Goal: Transaction & Acquisition: Purchase product/service

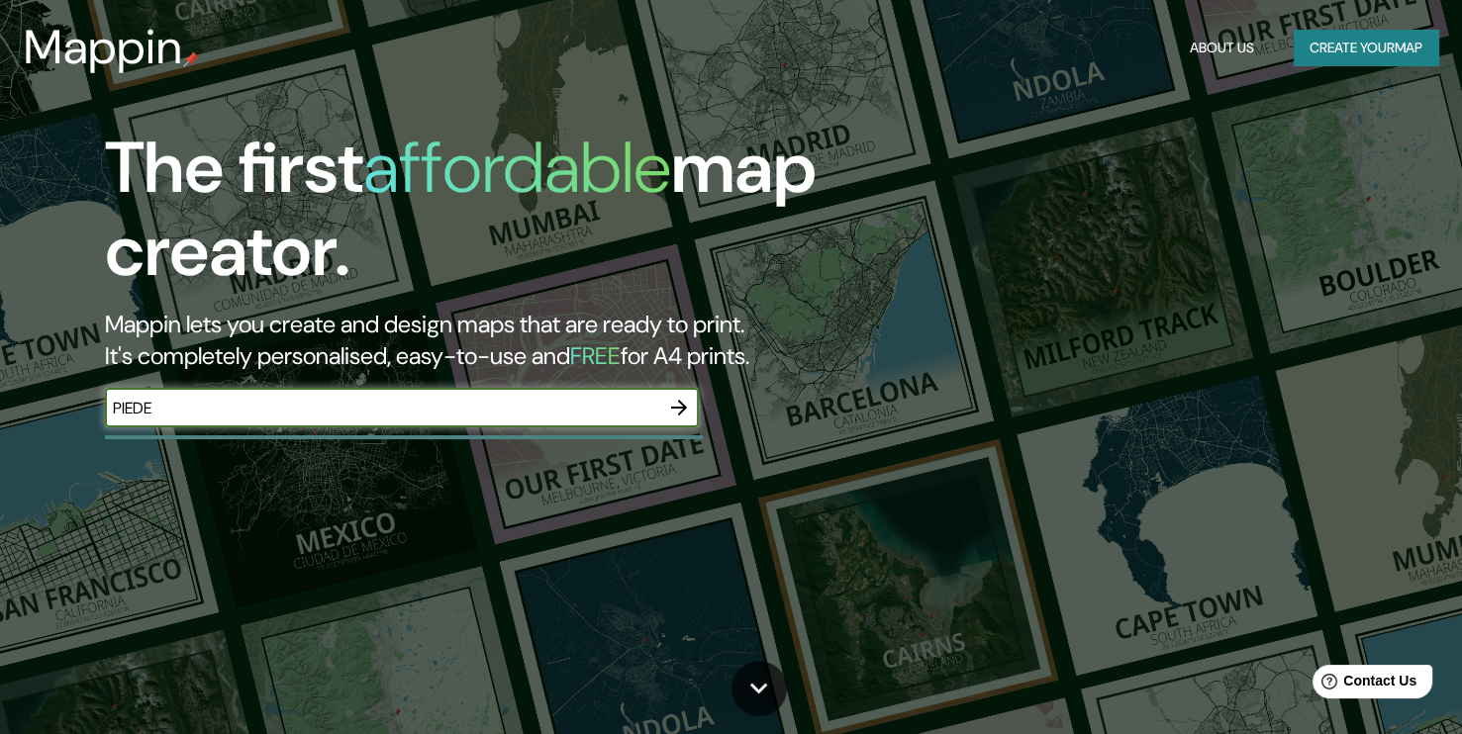
type input "PIEDE"
click at [673, 418] on icon "button" at bounding box center [679, 408] width 24 height 24
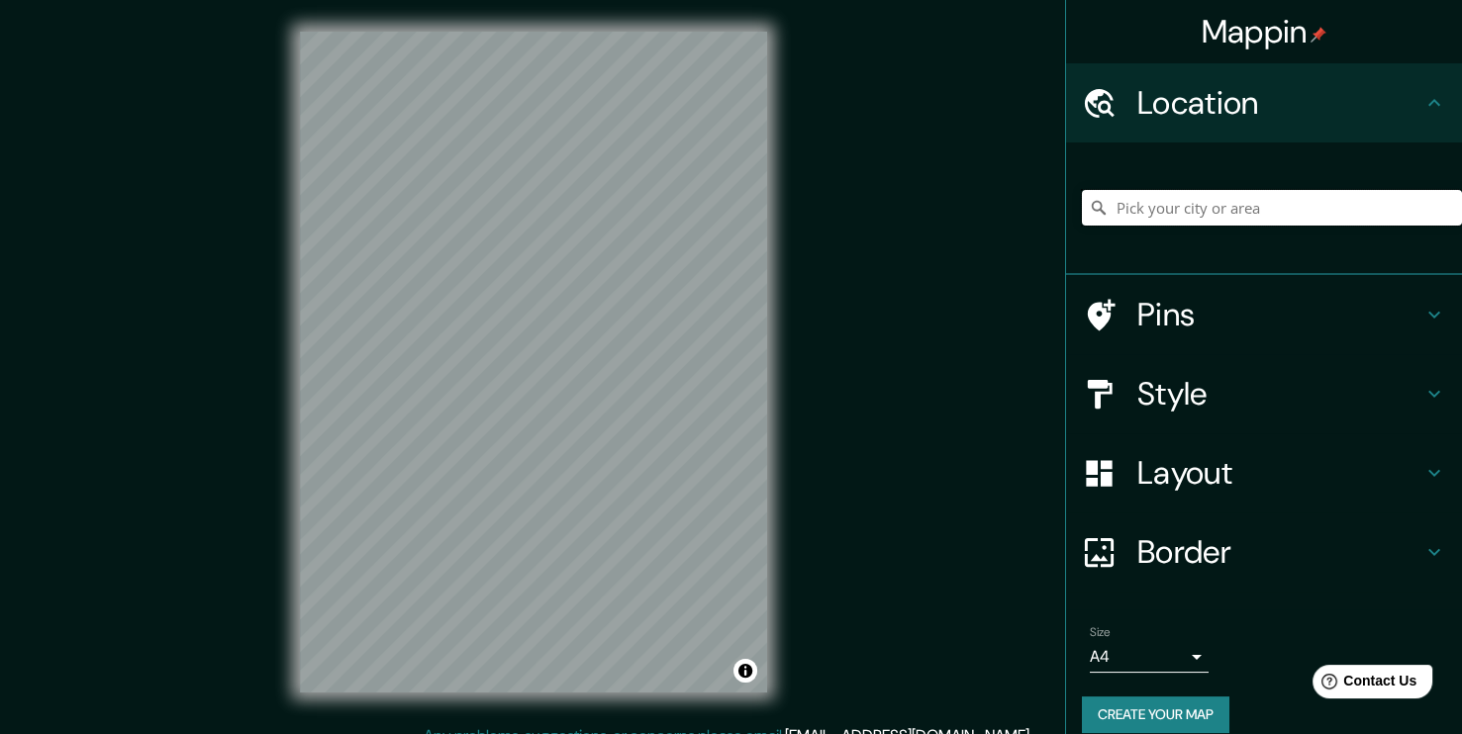
click at [1131, 216] on input "Pick your city or area" at bounding box center [1272, 208] width 380 height 36
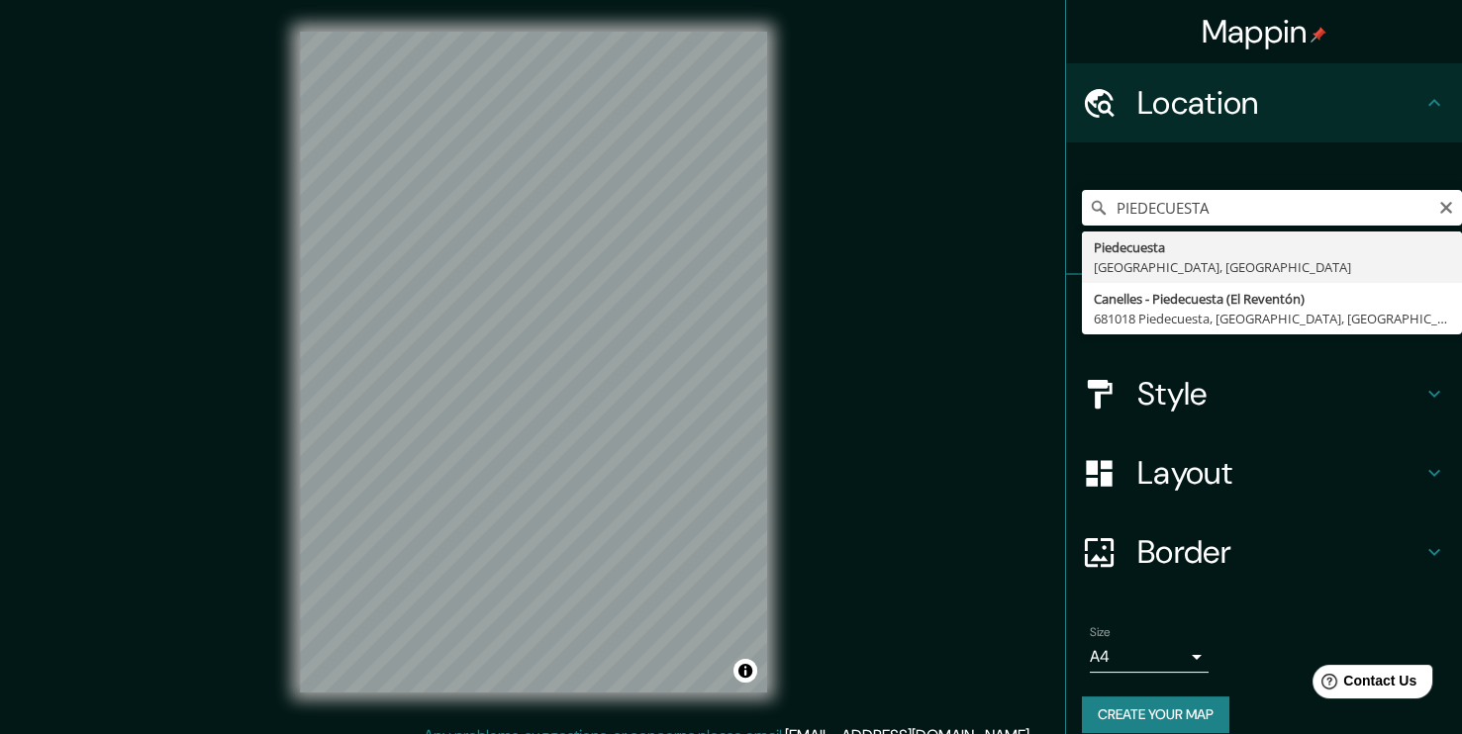
type input "Piedecuesta, [GEOGRAPHIC_DATA], [GEOGRAPHIC_DATA]"
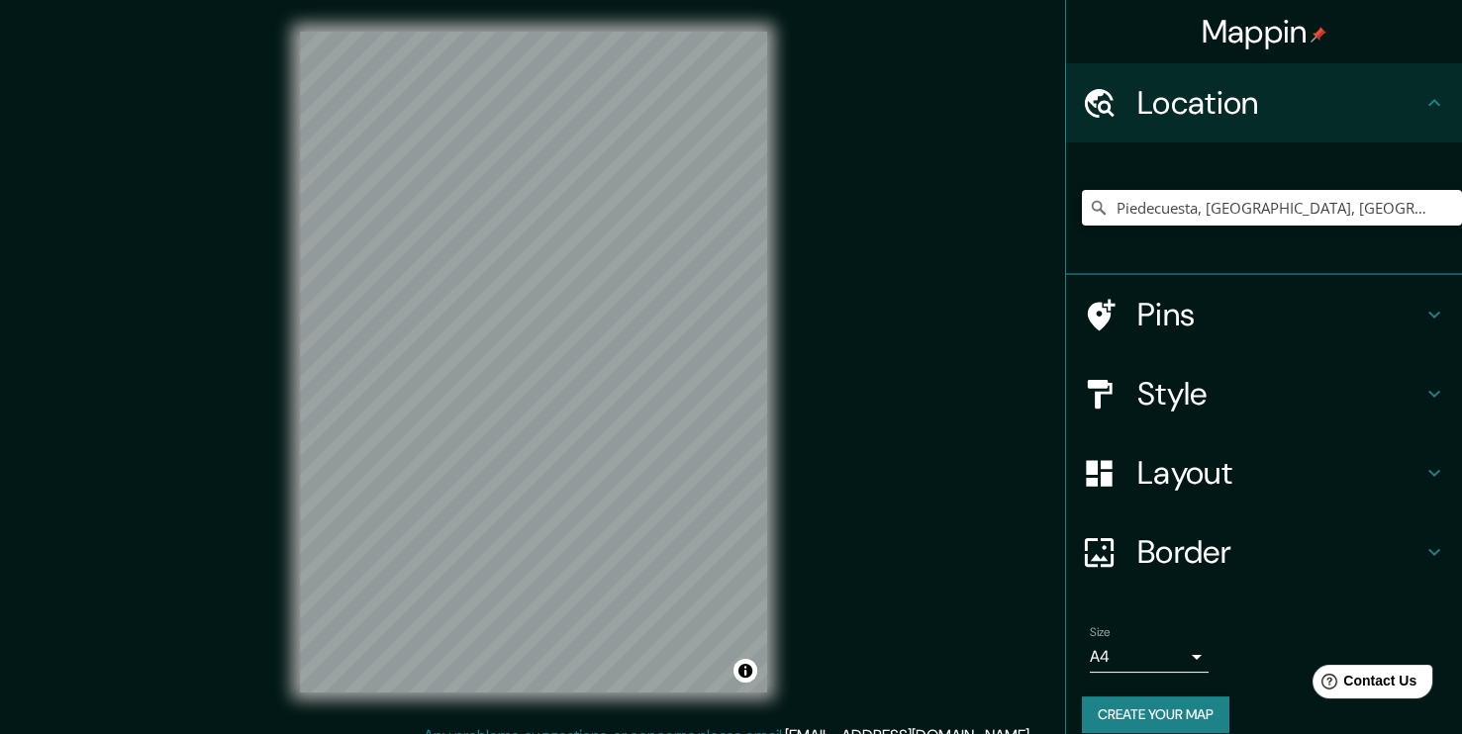
click at [1137, 399] on h4 "Style" at bounding box center [1279, 394] width 285 height 40
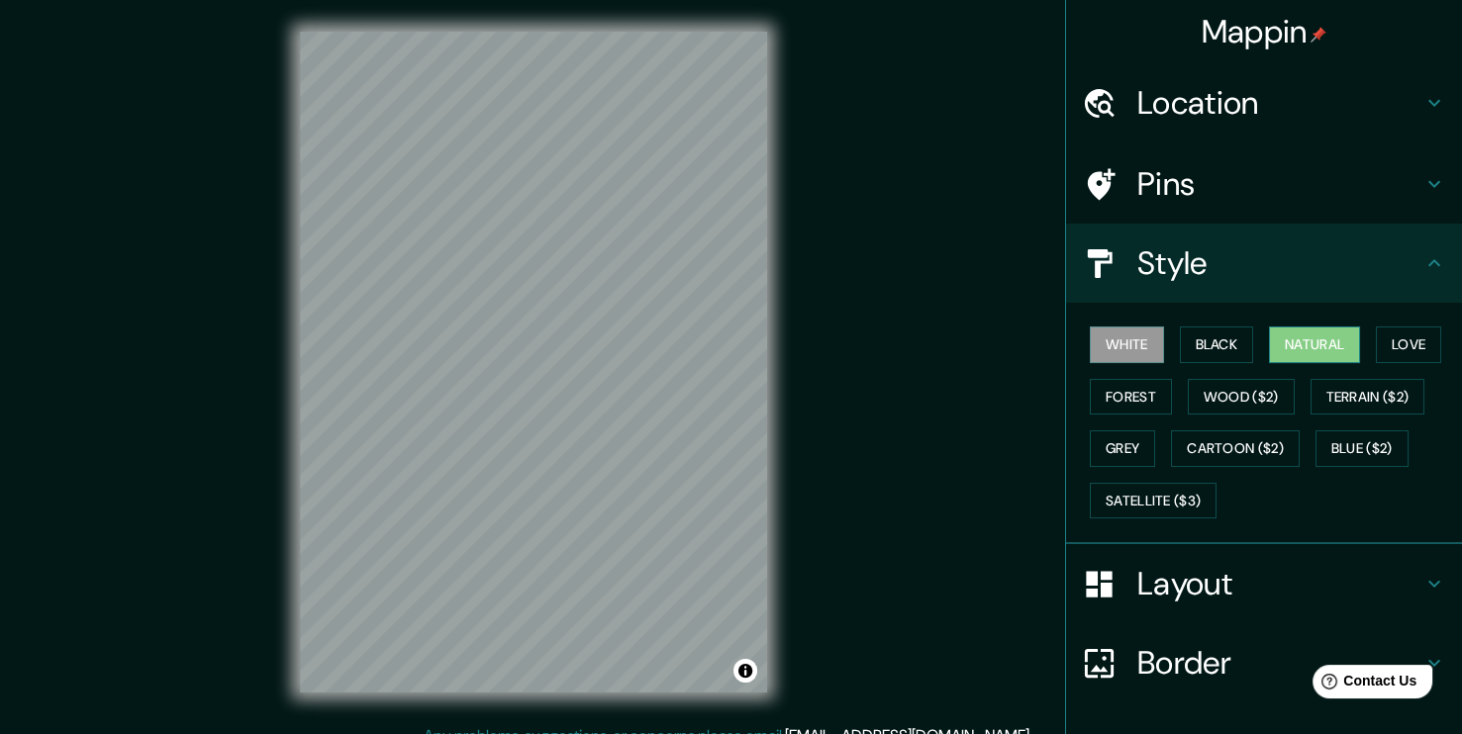
click at [1279, 339] on button "Natural" at bounding box center [1314, 345] width 91 height 37
click at [1375, 347] on button "Love" at bounding box center [1407, 345] width 65 height 37
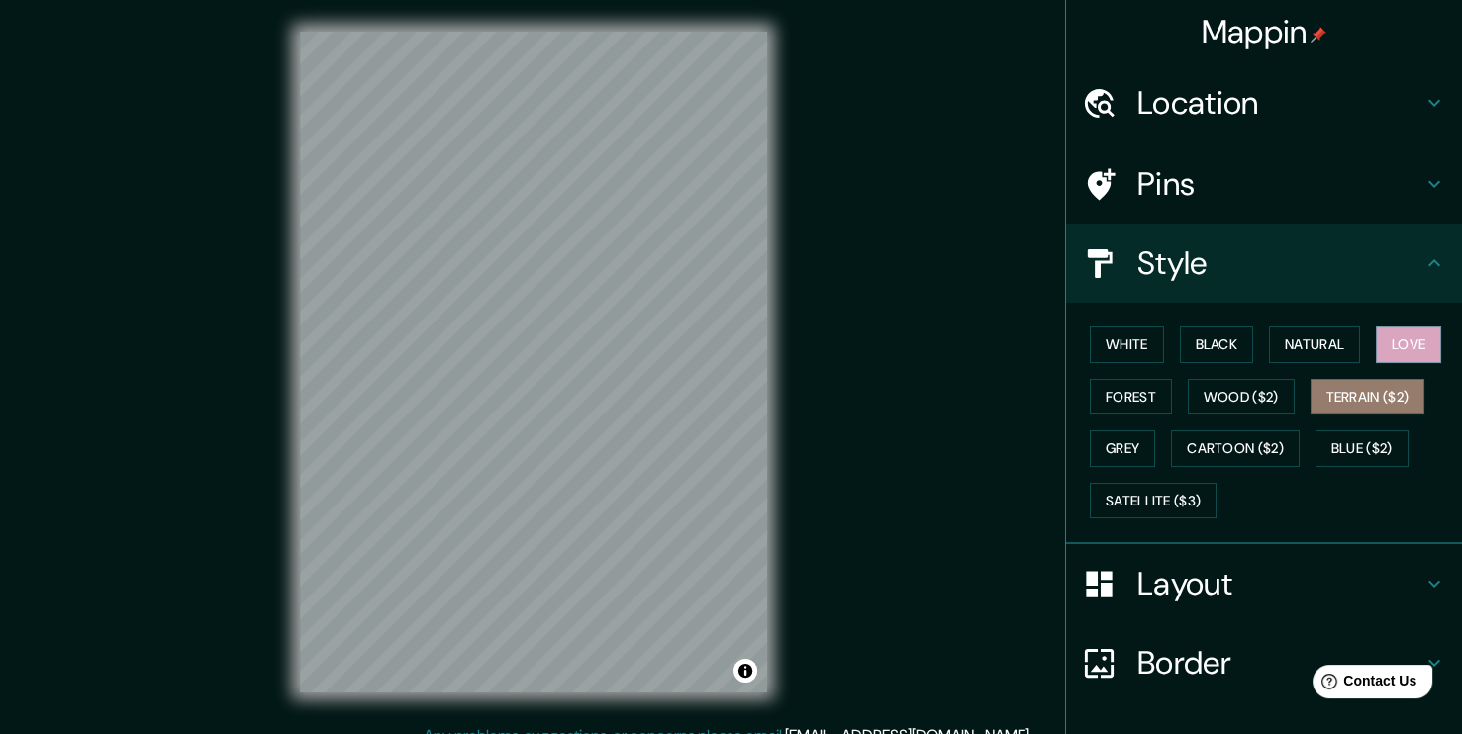
click at [1354, 404] on button "Terrain ($2)" at bounding box center [1367, 397] width 115 height 37
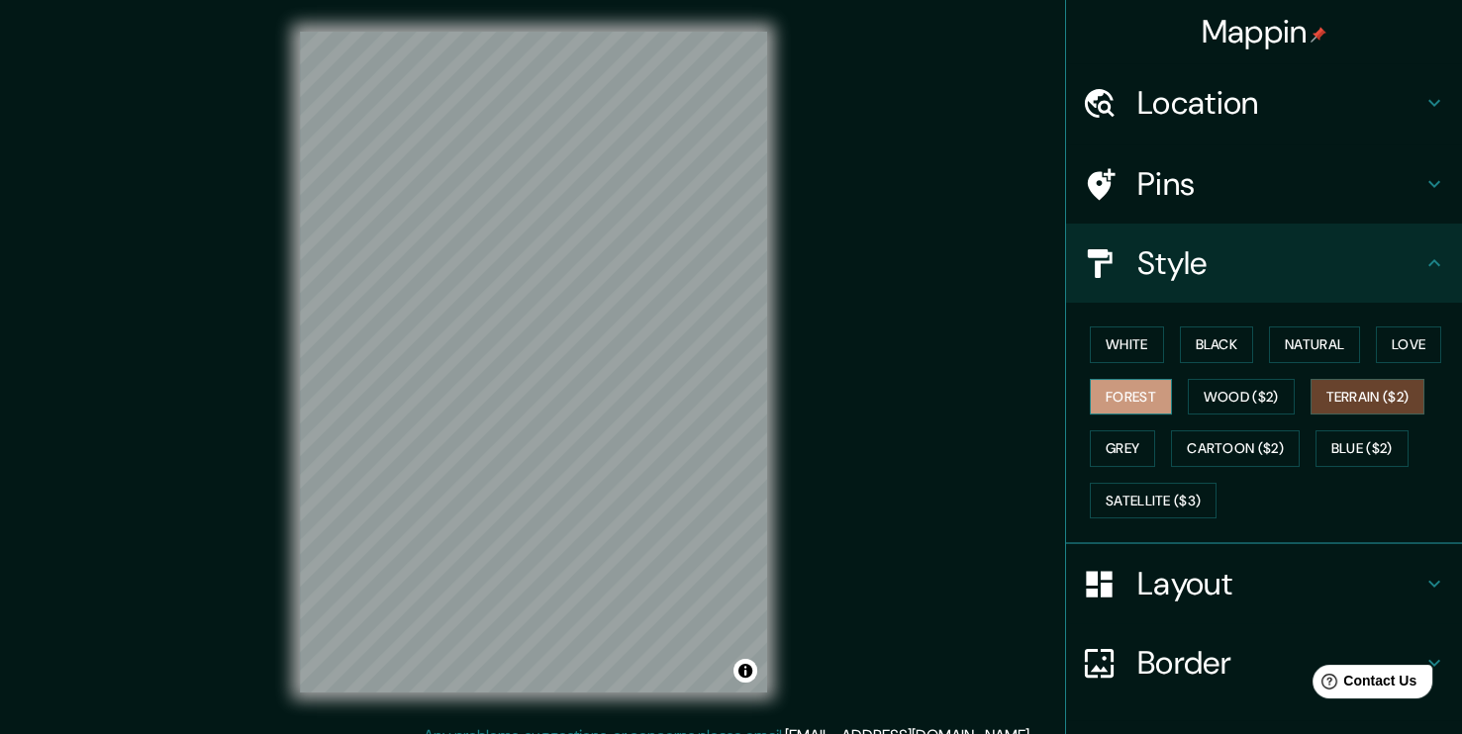
click at [1135, 398] on button "Forest" at bounding box center [1130, 397] width 82 height 37
click at [1218, 402] on button "Wood ($2)" at bounding box center [1240, 397] width 107 height 37
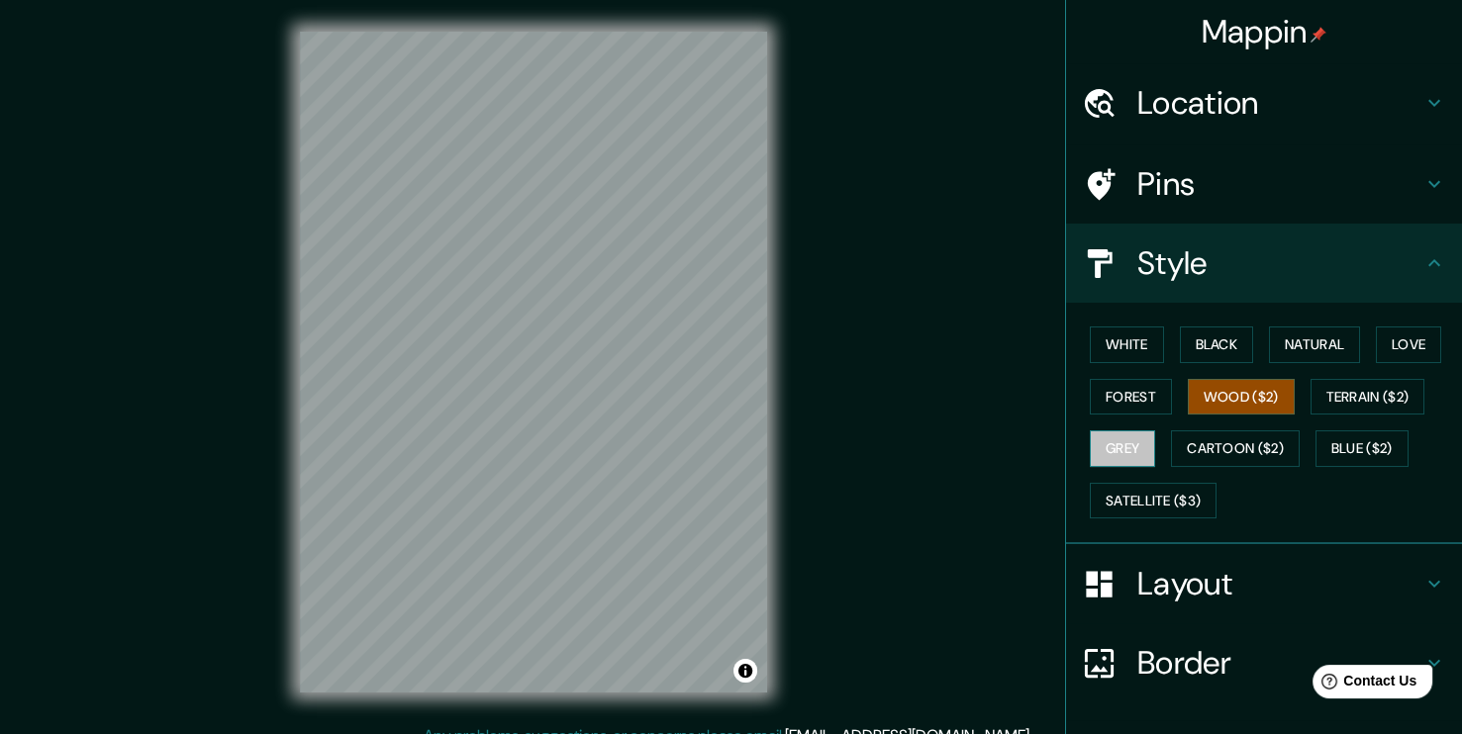
click at [1120, 441] on button "Grey" at bounding box center [1121, 448] width 65 height 37
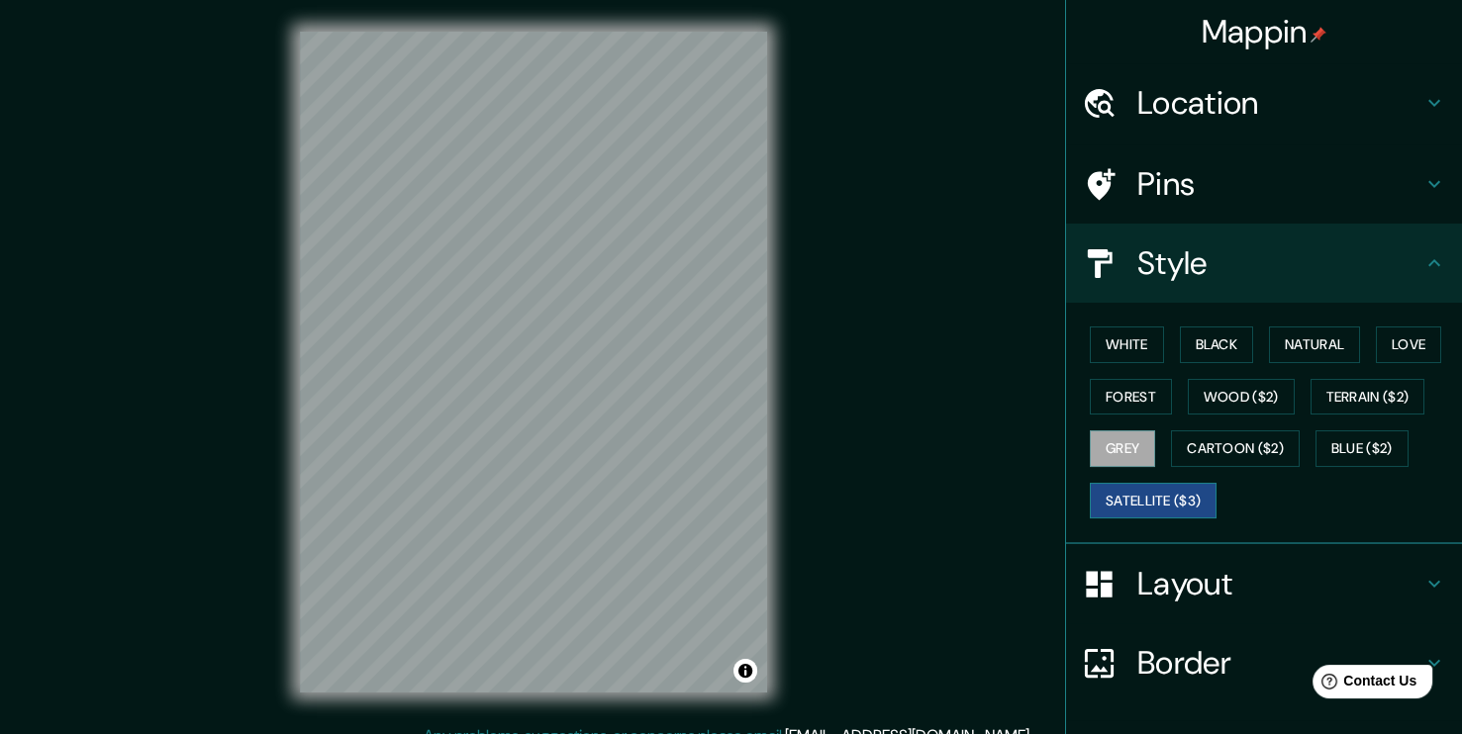
click at [1130, 496] on button "Satellite ($3)" at bounding box center [1152, 501] width 127 height 37
click at [1234, 351] on button "Black" at bounding box center [1217, 345] width 74 height 37
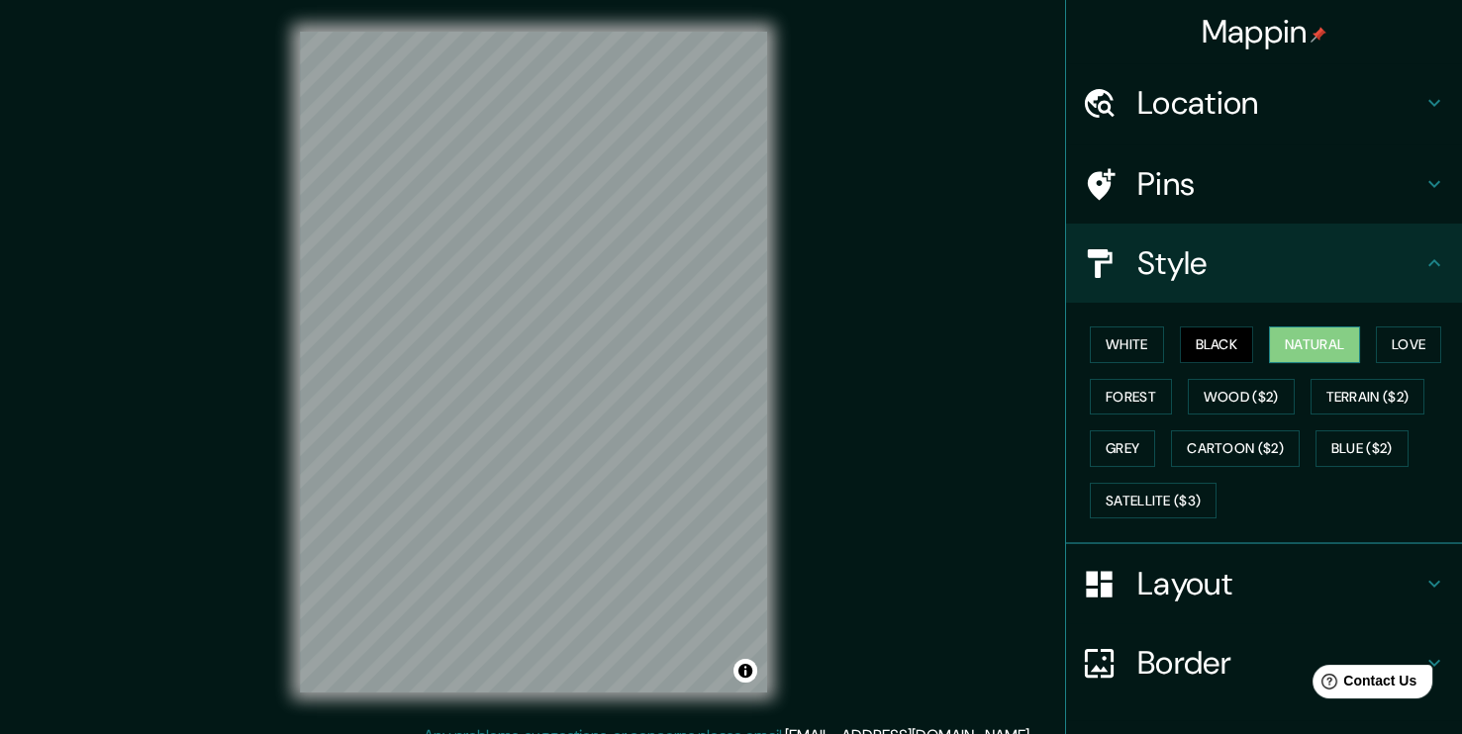
click at [1283, 350] on button "Natural" at bounding box center [1314, 345] width 91 height 37
click at [772, 348] on div "© Mapbox © OpenStreetMap Improve this map" at bounding box center [533, 362] width 530 height 724
click at [1186, 346] on button "Black" at bounding box center [1217, 345] width 74 height 37
click at [1376, 351] on button "Love" at bounding box center [1407, 345] width 65 height 37
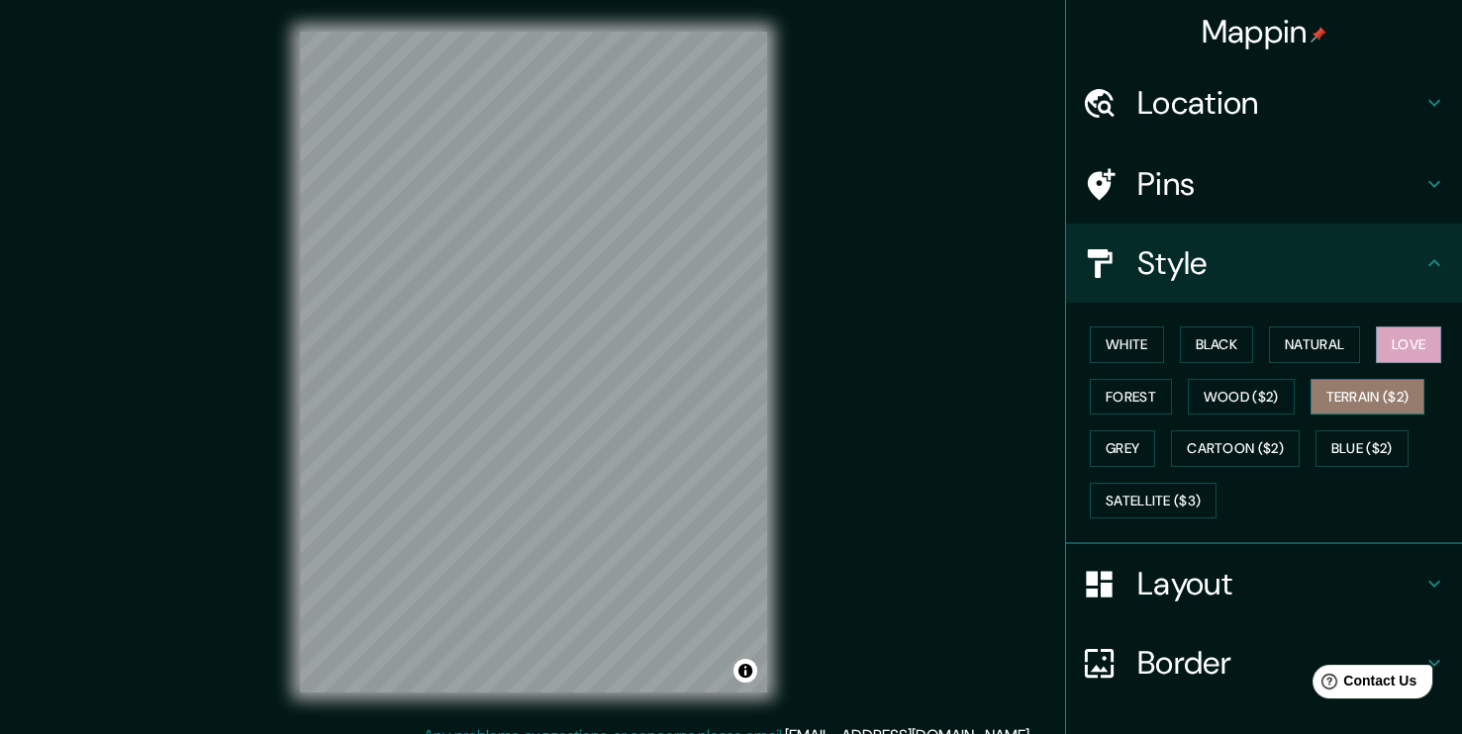
click at [1354, 390] on button "Terrain ($2)" at bounding box center [1367, 397] width 115 height 37
click at [1290, 347] on button "Natural" at bounding box center [1314, 345] width 91 height 37
